Goal: Find specific page/section: Find specific page/section

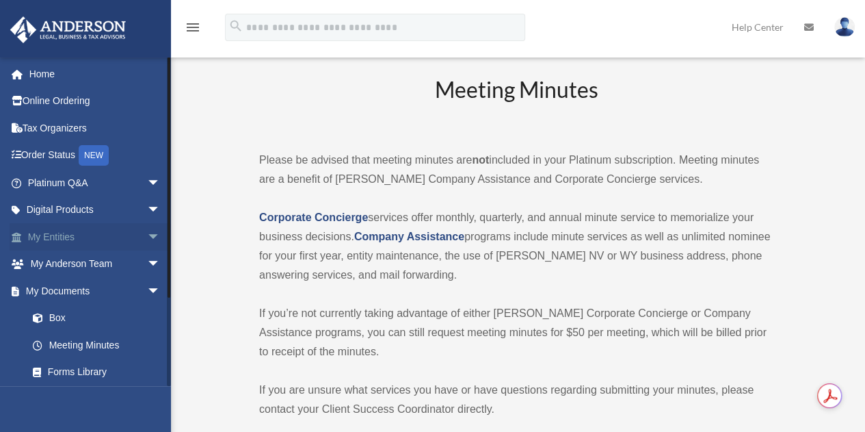
click at [61, 236] on link "My Entities arrow_drop_down" at bounding box center [96, 236] width 172 height 27
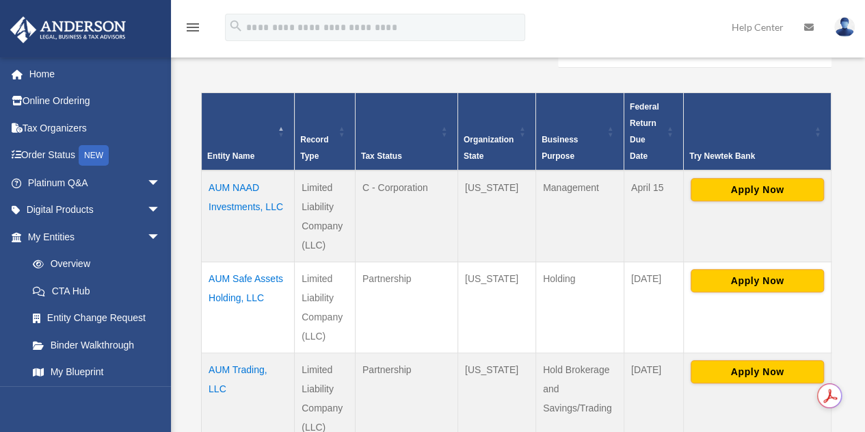
scroll to position [265, 0]
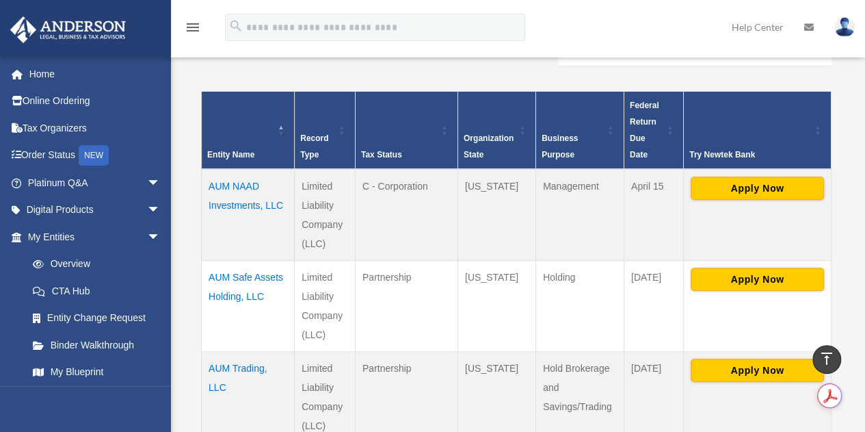
click at [220, 170] on td "AUM NAAD Investments, LLC" at bounding box center [248, 215] width 93 height 92
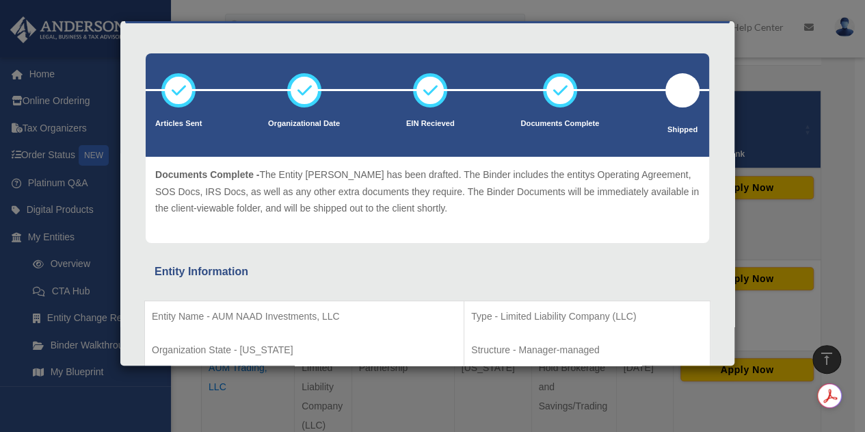
scroll to position [0, 0]
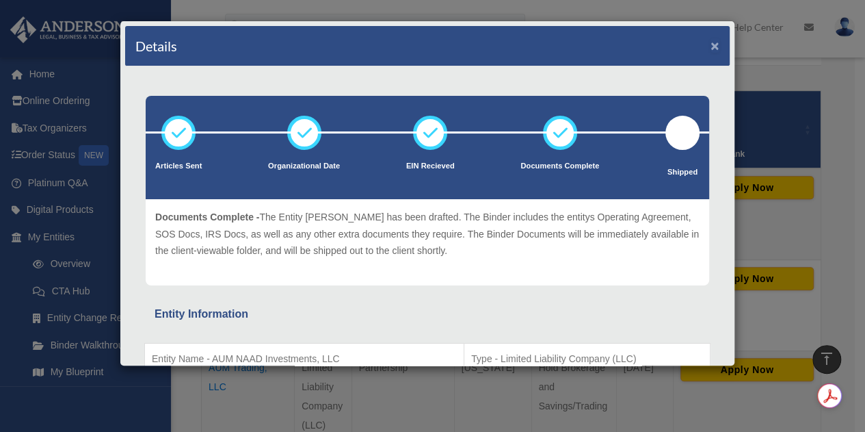
click at [711, 40] on button "×" at bounding box center [715, 45] width 9 height 14
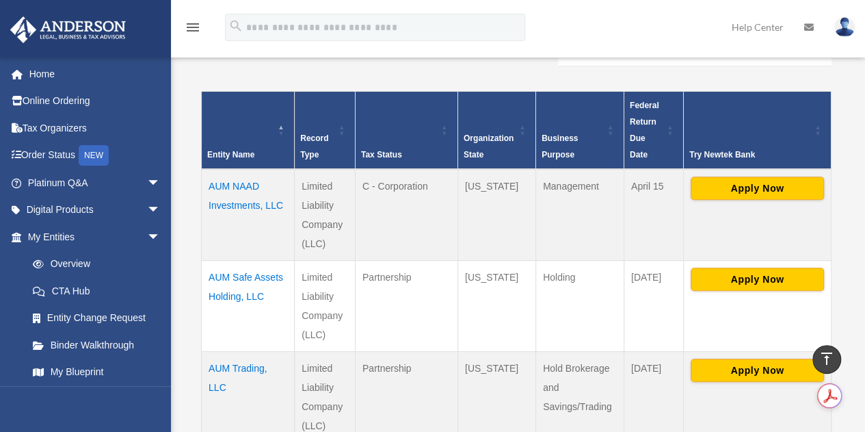
click at [215, 363] on td "AUM Trading, LLC" at bounding box center [248, 396] width 93 height 91
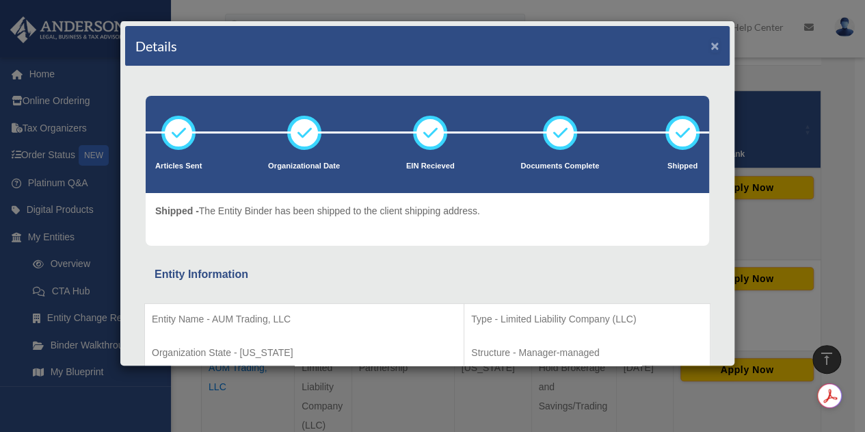
click at [711, 46] on button "×" at bounding box center [715, 45] width 9 height 14
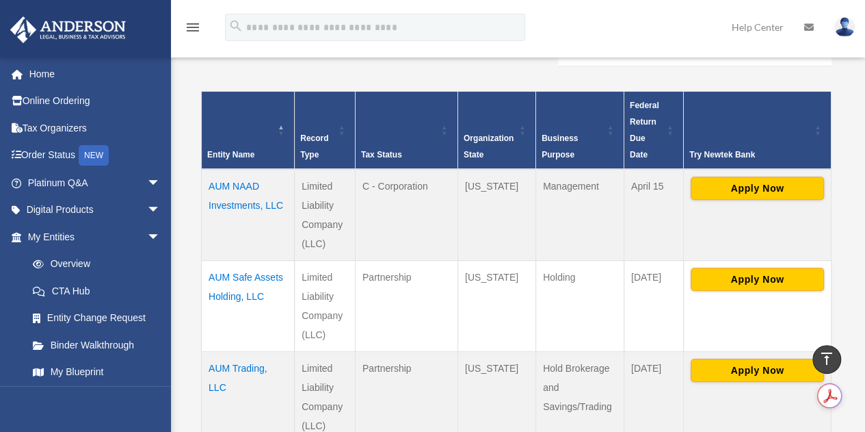
click at [235, 263] on td "AUM Safe Assets Holding, LLC" at bounding box center [248, 305] width 93 height 91
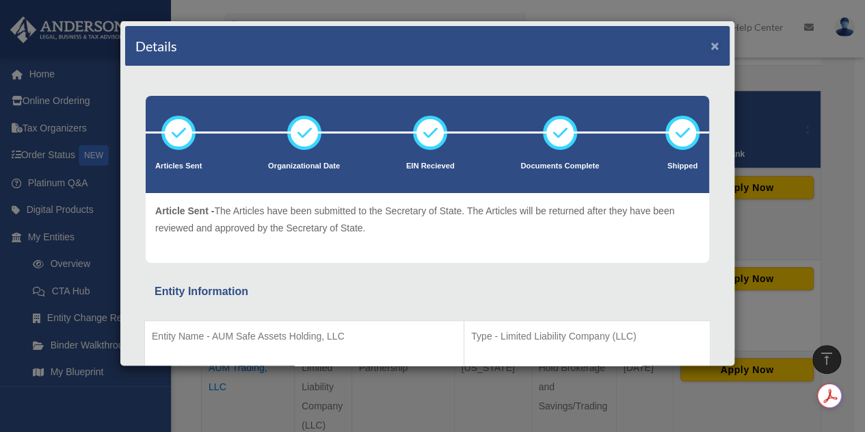
click at [711, 47] on button "×" at bounding box center [715, 45] width 9 height 14
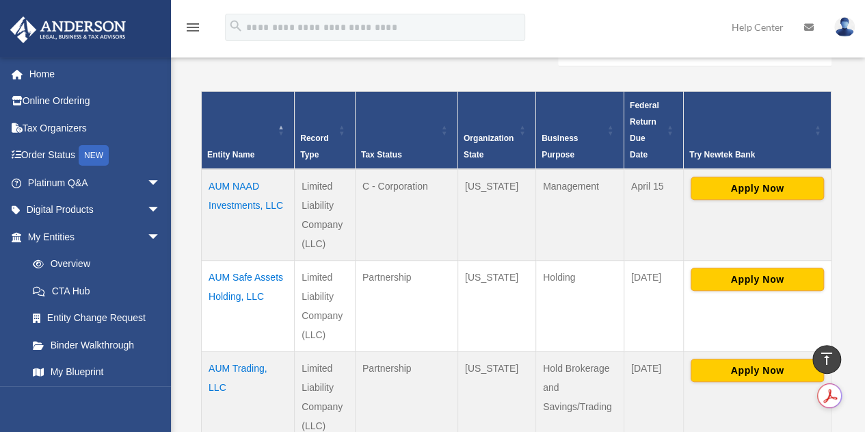
click at [229, 181] on td "AUM NAAD Investments, LLC" at bounding box center [248, 215] width 93 height 92
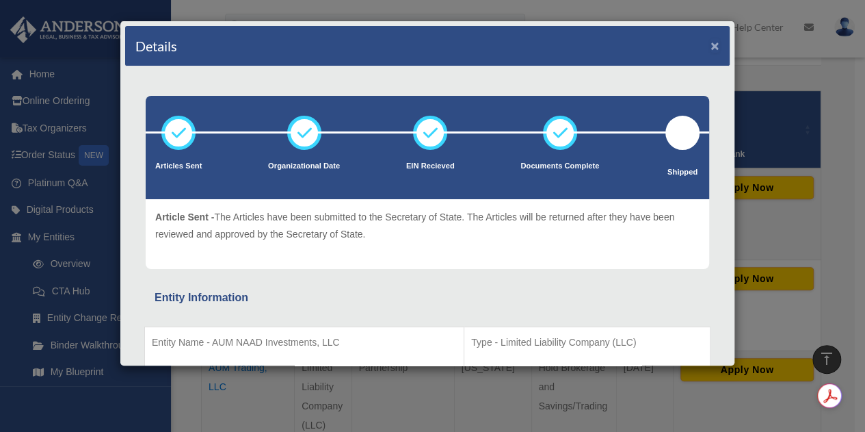
click at [711, 43] on button "×" at bounding box center [715, 45] width 9 height 14
